Goal: Task Accomplishment & Management: Use online tool/utility

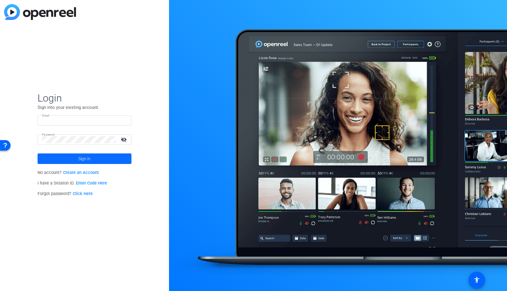
type input "eduardo.moreno@ey.com"
click at [65, 159] on span at bounding box center [85, 159] width 94 height 14
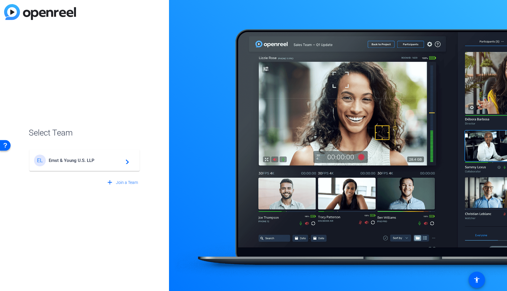
click at [65, 159] on span "Ernst & Young U.S. LLP" at bounding box center [85, 160] width 73 height 5
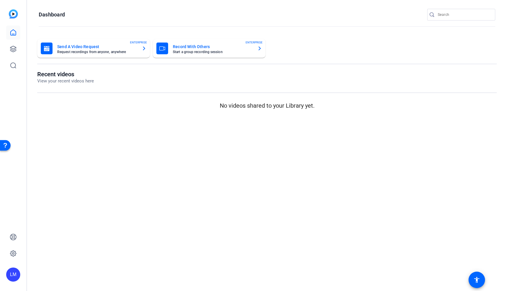
click at [211, 176] on mat-sidenav-content "Dashboard Send A Video Request Request recordings from anyone, anywhere ENTERPR…" at bounding box center [267, 145] width 480 height 291
click at [13, 63] on icon at bounding box center [13, 65] width 7 height 7
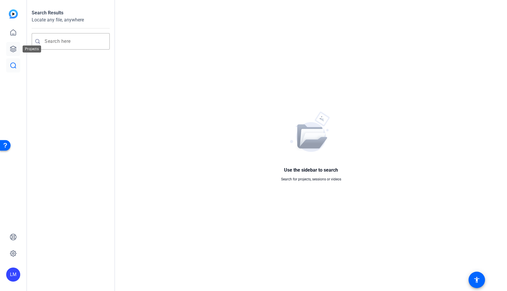
click at [14, 47] on icon at bounding box center [13, 49] width 7 height 7
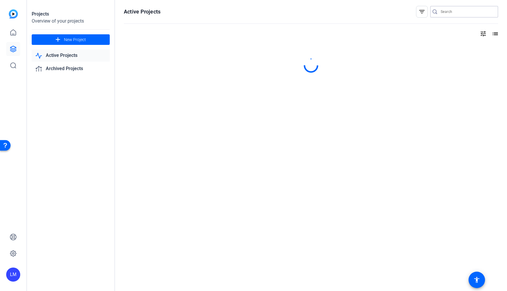
click at [453, 11] on input "Search" at bounding box center [467, 11] width 53 height 7
paste input "2505-11051-CS"
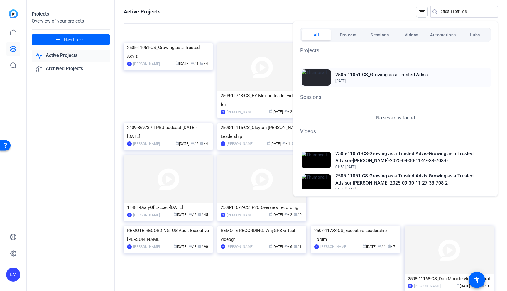
type input "2505-11051-CS"
click at [365, 75] on h2 "2505-11051-CS_Growing as a Trusted Advis" at bounding box center [382, 74] width 92 height 7
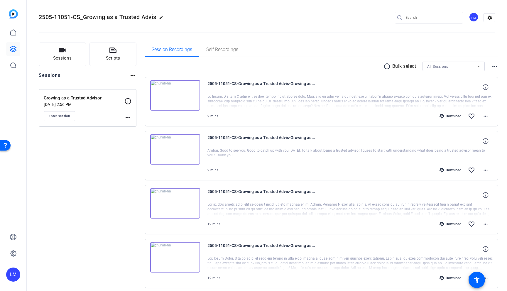
click at [129, 115] on mat-icon "more_horiz" at bounding box center [127, 117] width 7 height 7
click at [134, 124] on span "Edit Session" at bounding box center [142, 126] width 27 height 7
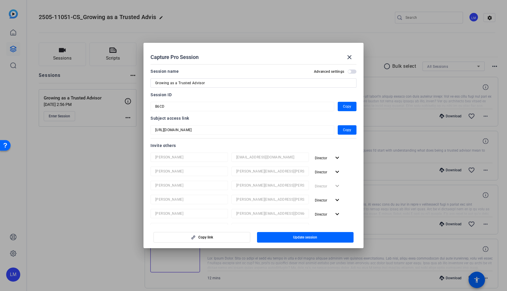
click at [89, 189] on div at bounding box center [253, 145] width 507 height 291
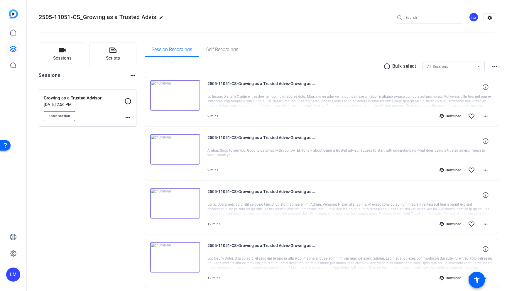
click at [58, 117] on span "Enter Session" at bounding box center [59, 116] width 21 height 5
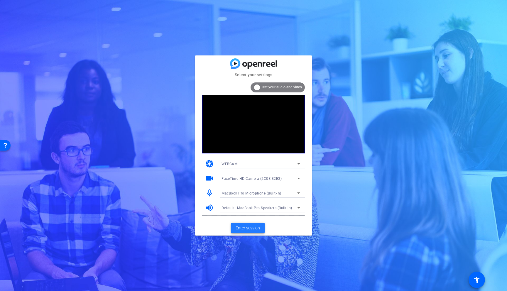
click at [248, 225] on span "Enter session" at bounding box center [248, 228] width 24 height 6
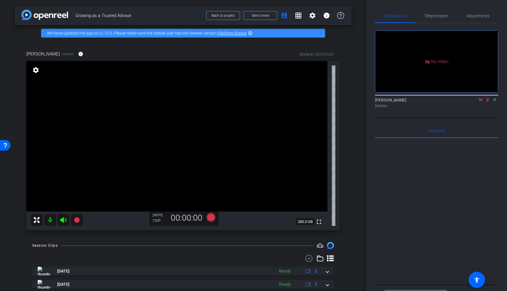
click at [489, 102] on icon at bounding box center [488, 100] width 5 height 4
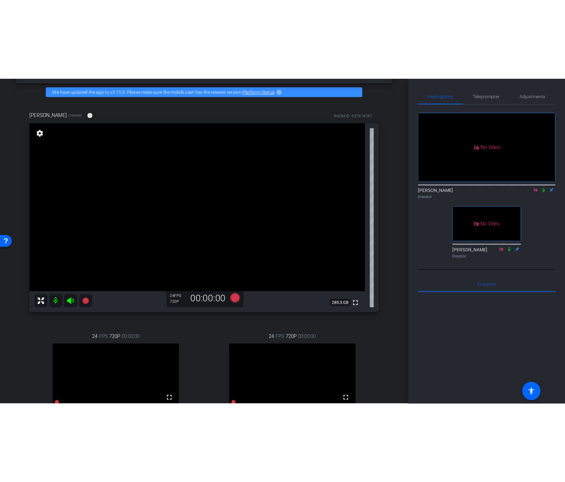
scroll to position [21, 0]
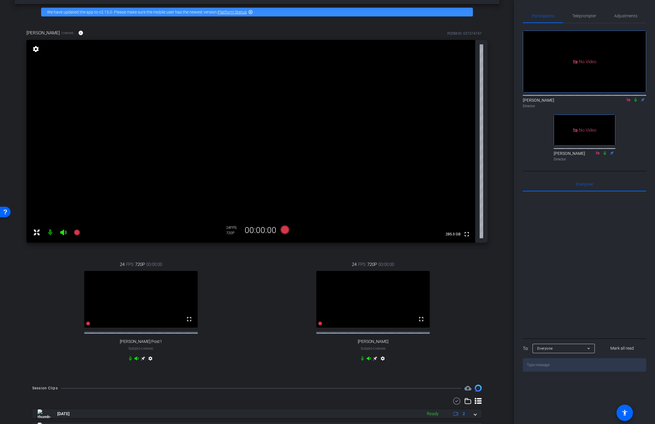
click at [38, 55] on video at bounding box center [250, 141] width 449 height 203
click at [34, 51] on mat-icon "settings" at bounding box center [36, 49] width 8 height 7
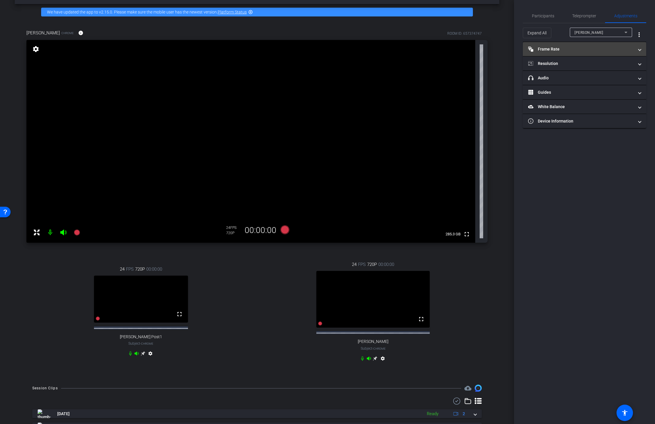
click at [507, 52] on mat-panel-title "Frame Rate Frame Rate" at bounding box center [581, 49] width 106 height 6
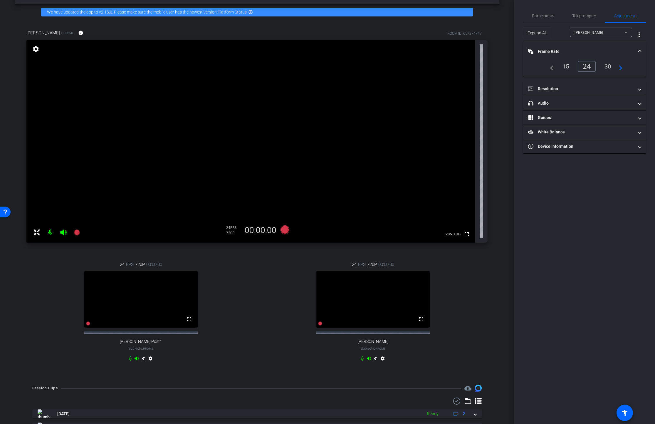
click at [507, 66] on div "30" at bounding box center [608, 66] width 16 height 10
click at [507, 89] on mat-panel-title "Resolution" at bounding box center [581, 89] width 106 height 6
click at [507, 106] on div "1080" at bounding box center [589, 106] width 22 height 10
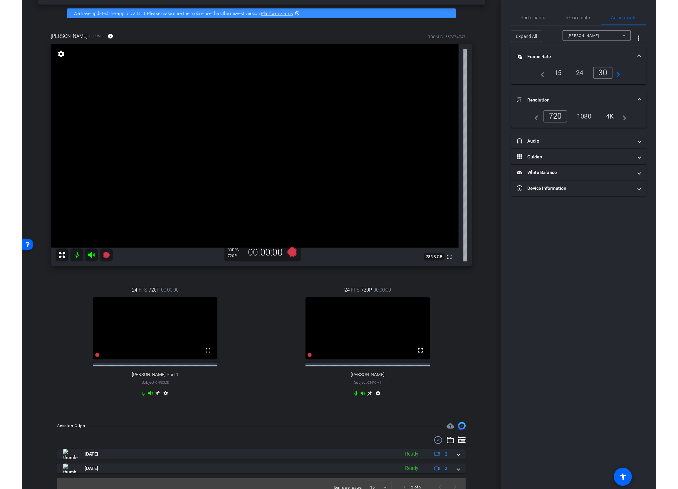
scroll to position [0, 0]
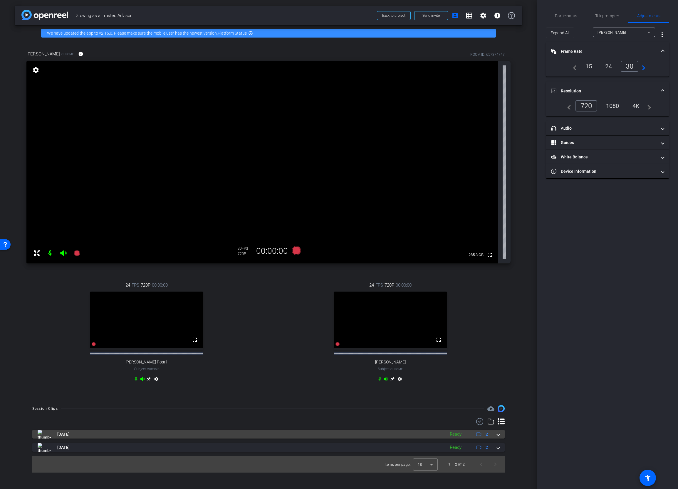
click at [498, 291] on span at bounding box center [498, 435] width 2 height 6
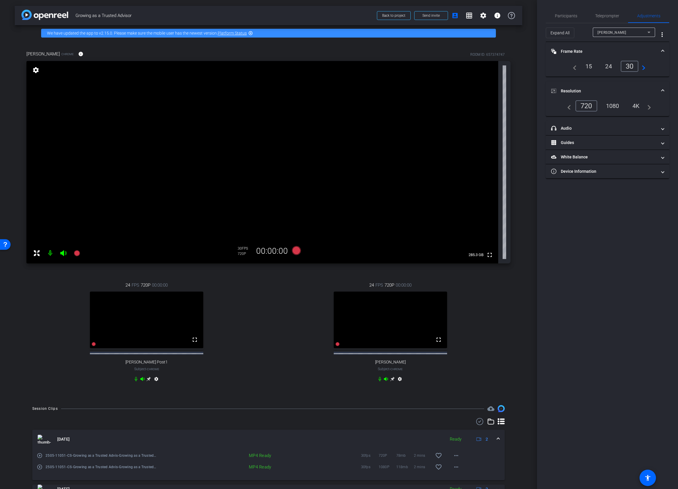
click at [507, 291] on div "24 FPS 720P 00:00:00 fullscreen sarah Subject - Chrome settings" at bounding box center [390, 332] width 240 height 121
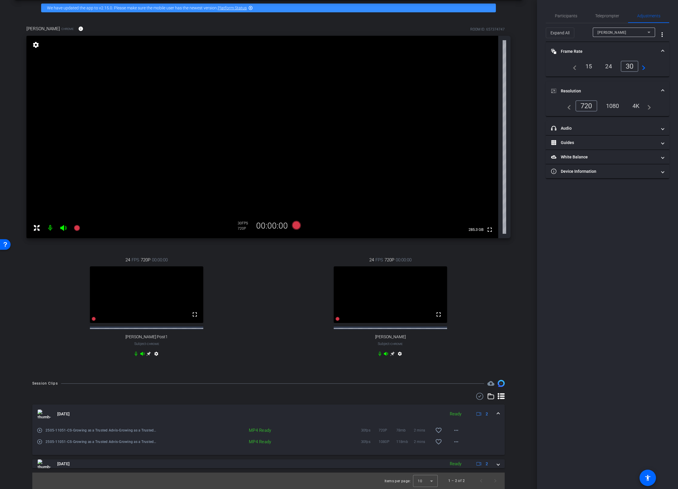
click at [20, 291] on div "Session Clips cloud_upload Sep 30, 2025 Ready 2 play_circle_outline 2505-11051-…" at bounding box center [268, 434] width 507 height 109
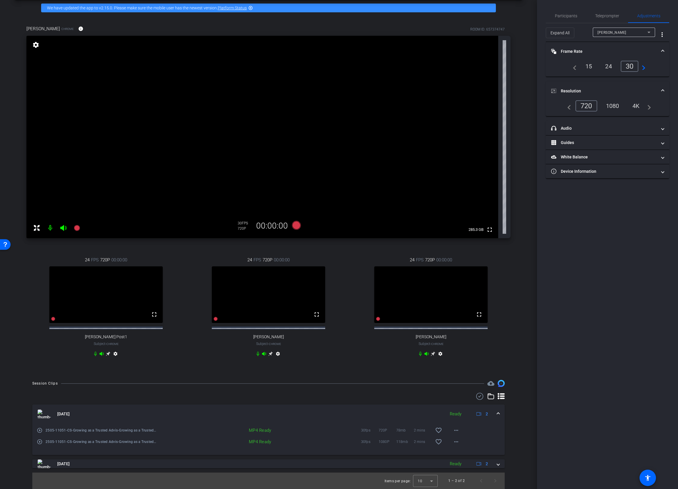
click at [442, 291] on mat-icon "settings" at bounding box center [440, 355] width 7 height 7
type input "11000"
click at [507, 108] on div "1080" at bounding box center [612, 106] width 22 height 10
click at [507, 67] on div "30" at bounding box center [631, 66] width 16 height 10
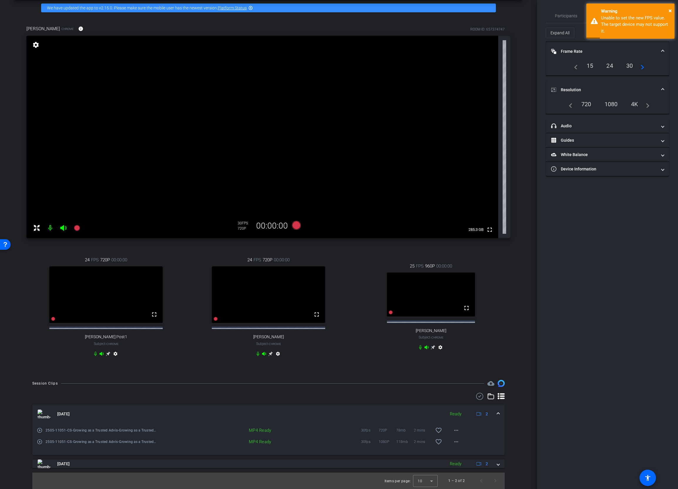
click at [498, 291] on div "25 FPS 960P 00:00:00 fullscreen Nobuko Kobayashi Subject - Chrome settings" at bounding box center [430, 307] width 159 height 109
click at [507, 65] on div "24" at bounding box center [610, 66] width 16 height 10
click at [507, 68] on div "30" at bounding box center [631, 66] width 16 height 10
click at [507, 105] on div "1080" at bounding box center [611, 105] width 22 height 10
click at [507, 104] on div "720" at bounding box center [586, 105] width 19 height 10
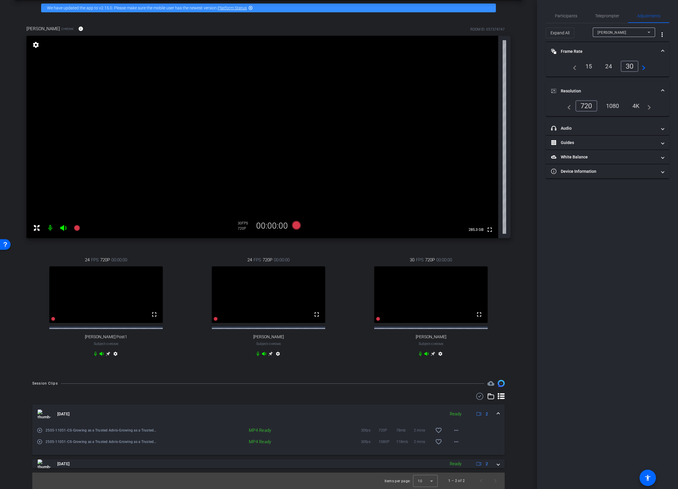
click at [507, 107] on div "1080" at bounding box center [612, 106] width 22 height 10
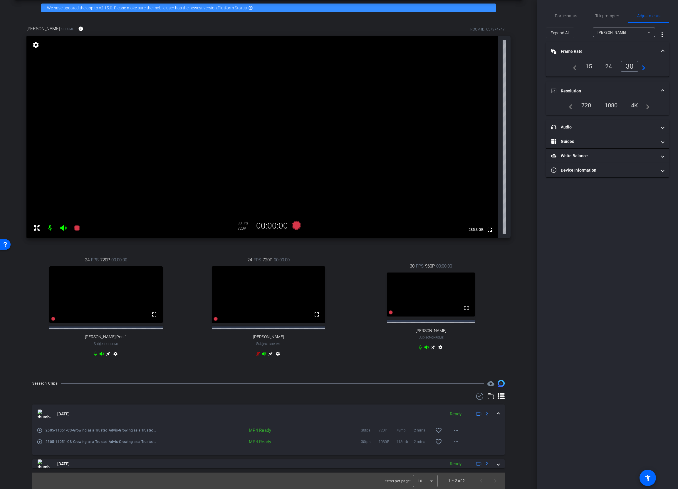
click at [432, 291] on icon at bounding box center [432, 347] width 5 height 5
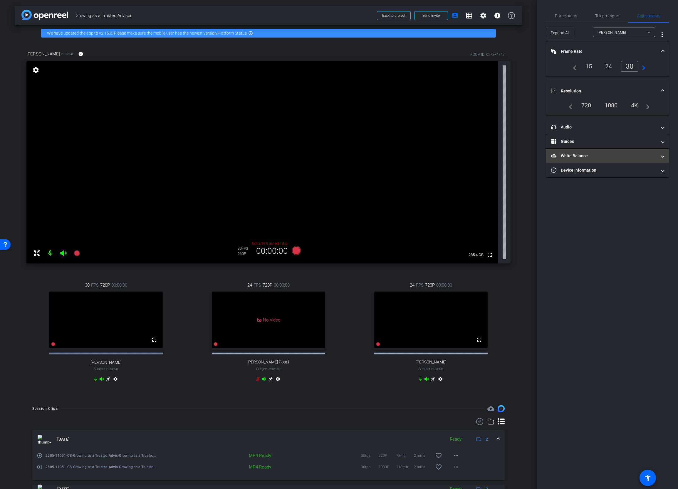
click at [507, 156] on mat-panel-title "White Balance White Balance" at bounding box center [604, 156] width 106 height 6
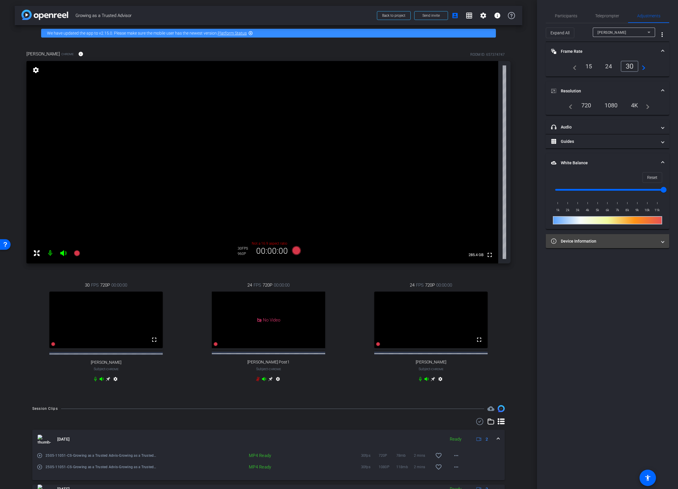
click at [507, 242] on mat-panel-title "Device Information" at bounding box center [604, 241] width 106 height 6
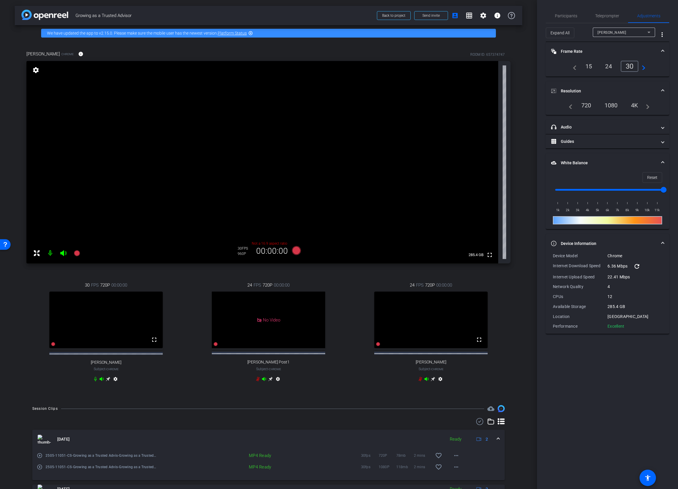
click at [37, 291] on div "30 FPS 720P 00:00:00 fullscreen Mckenzie Subject - Chrome settings" at bounding box center [105, 332] width 159 height 121
click at [107, 291] on icon at bounding box center [108, 379] width 5 height 5
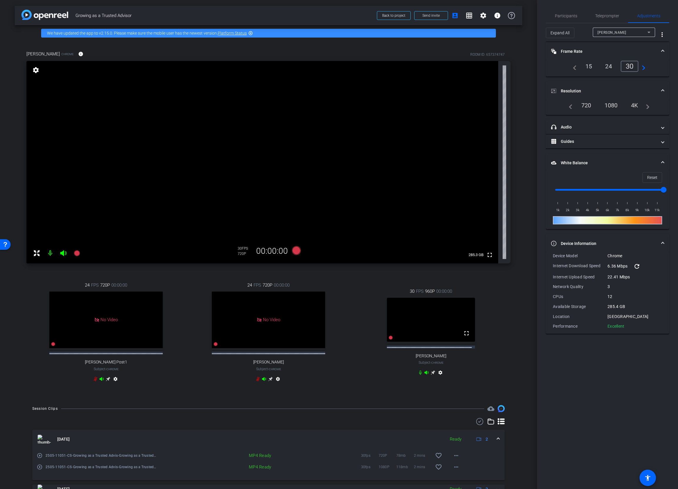
click at [441, 291] on video at bounding box center [431, 320] width 88 height 44
click at [431, 291] on icon at bounding box center [432, 373] width 5 height 5
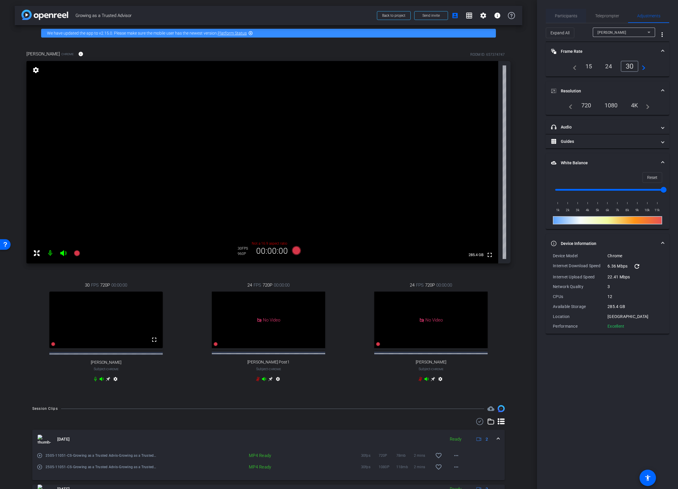
click at [507, 16] on span "Participants" at bounding box center [566, 16] width 22 height 4
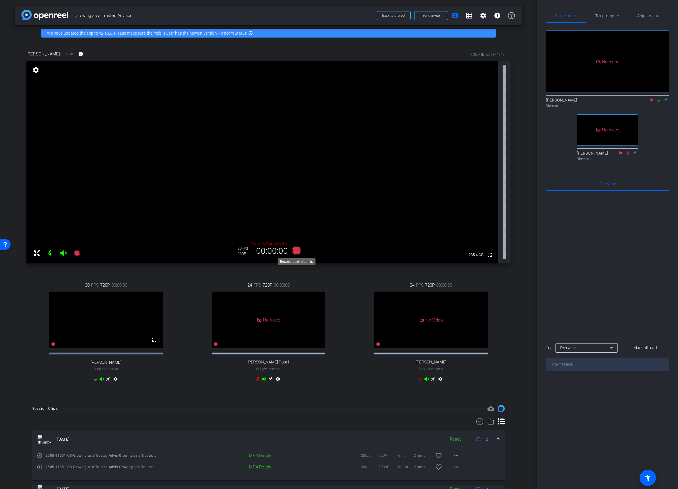
click at [297, 249] on icon at bounding box center [296, 250] width 9 height 9
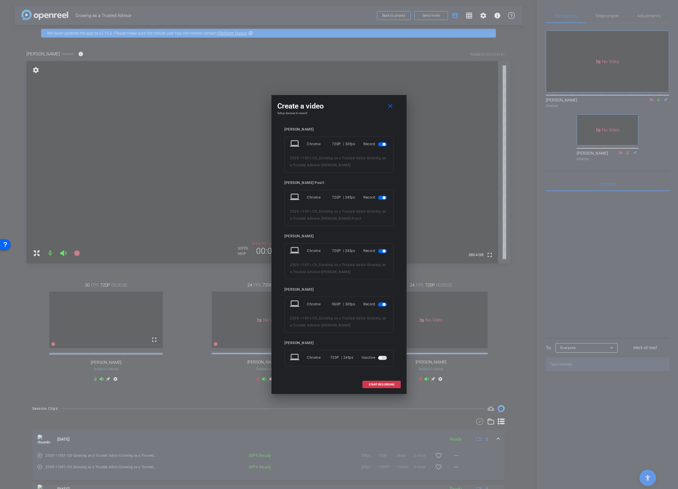
click at [382, 198] on span "button" at bounding box center [383, 197] width 3 height 3
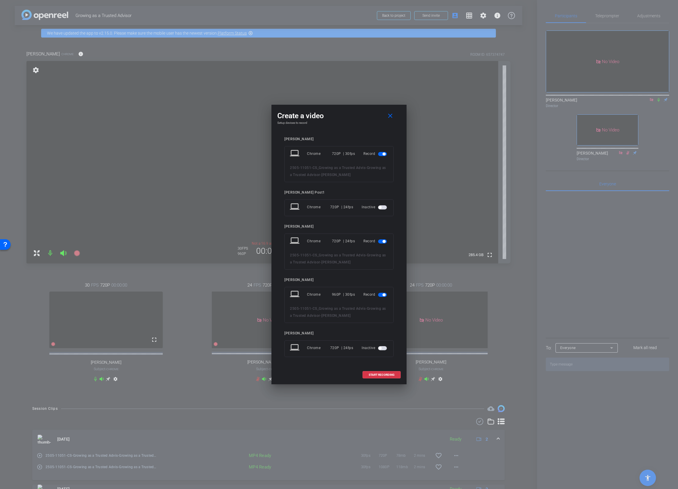
click at [382, 243] on span "button" at bounding box center [382, 242] width 9 height 4
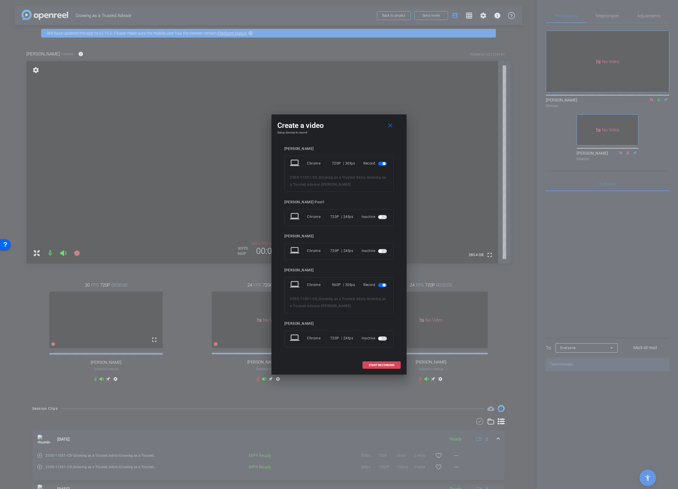
click at [376, 291] on span "START RECORDING" at bounding box center [381, 365] width 26 height 3
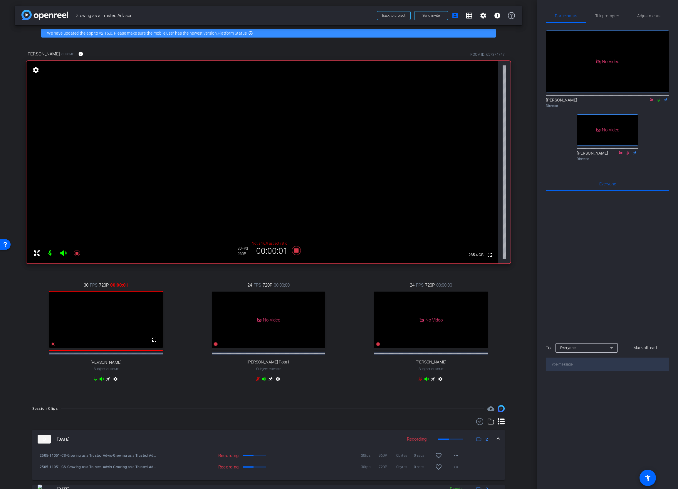
click at [507, 98] on icon at bounding box center [658, 100] width 2 height 4
click at [507, 98] on icon at bounding box center [658, 100] width 3 height 4
click at [296, 250] on icon at bounding box center [296, 250] width 9 height 9
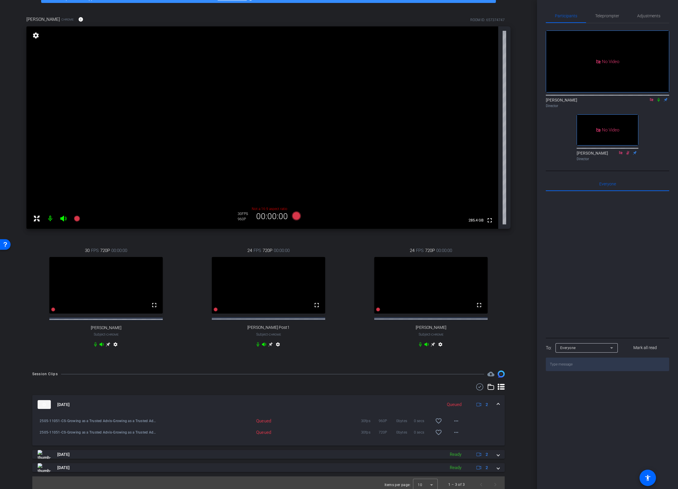
scroll to position [44, 0]
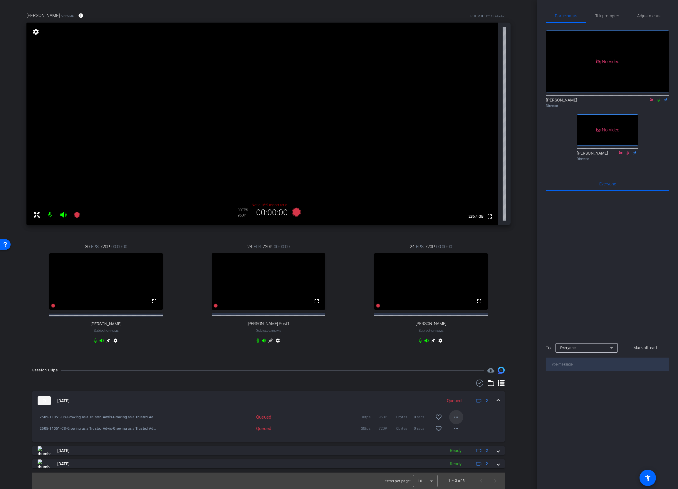
click at [456, 291] on mat-icon "more_horiz" at bounding box center [455, 417] width 7 height 7
click at [507, 291] on div at bounding box center [339, 244] width 678 height 489
click at [454, 291] on mat-icon "more_horiz" at bounding box center [455, 417] width 7 height 7
click at [507, 291] on div at bounding box center [339, 244] width 678 height 489
click at [455, 291] on mat-icon "more_horiz" at bounding box center [455, 417] width 7 height 7
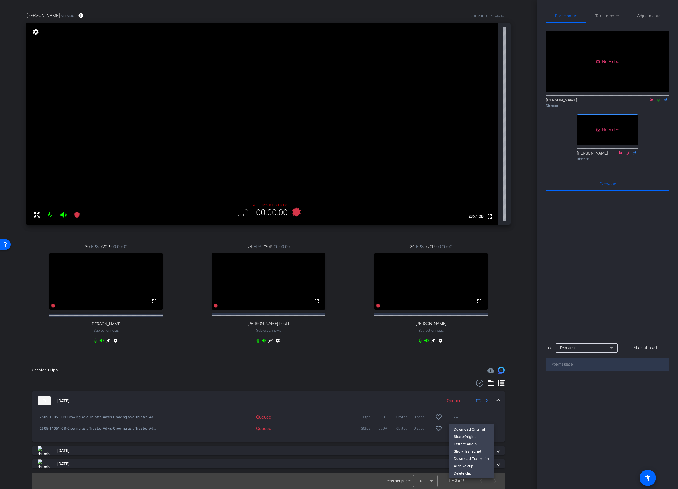
click at [491, 291] on div at bounding box center [339, 244] width 678 height 489
click at [458, 291] on mat-icon "more_horiz" at bounding box center [455, 428] width 7 height 7
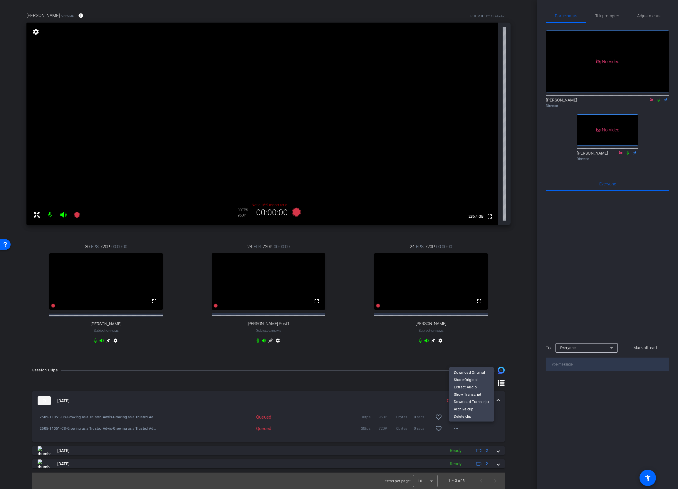
click at [507, 291] on div at bounding box center [339, 244] width 678 height 489
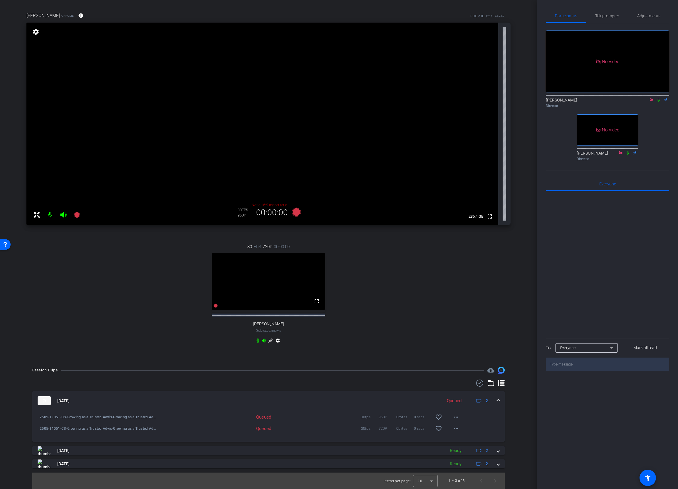
scroll to position [0, 0]
